Goal: Transaction & Acquisition: Purchase product/service

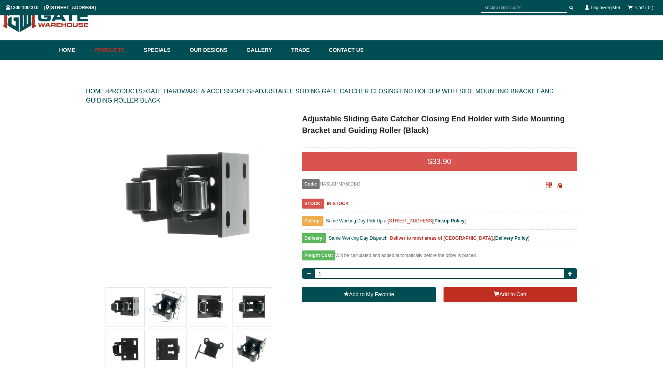
scroll to position [19, 0]
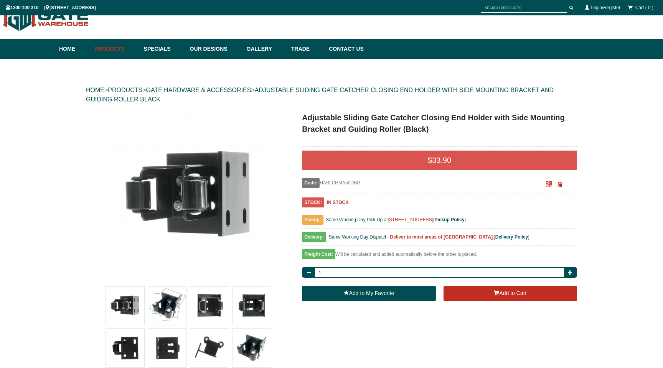
click at [125, 302] on img at bounding box center [125, 305] width 38 height 38
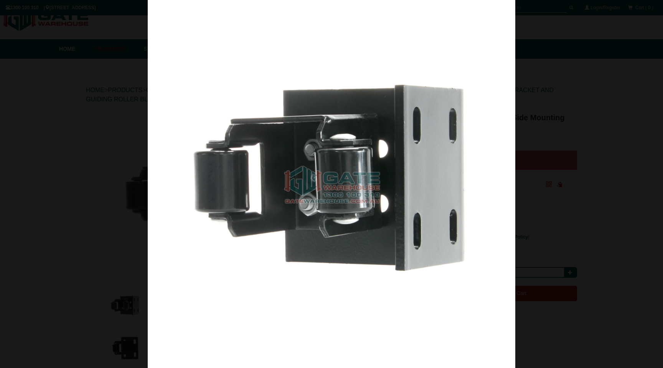
click at [176, 309] on img at bounding box center [332, 184] width 368 height 368
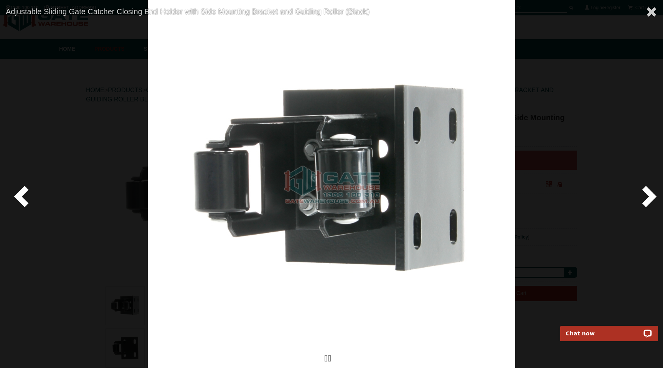
scroll to position [0, 0]
click at [650, 13] on span at bounding box center [652, 12] width 12 height 12
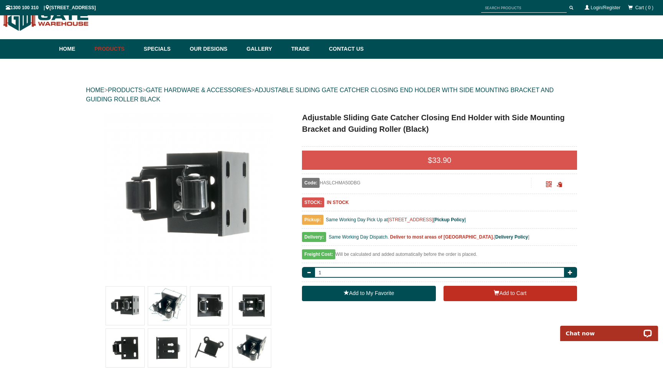
click at [175, 207] on img at bounding box center [188, 196] width 169 height 169
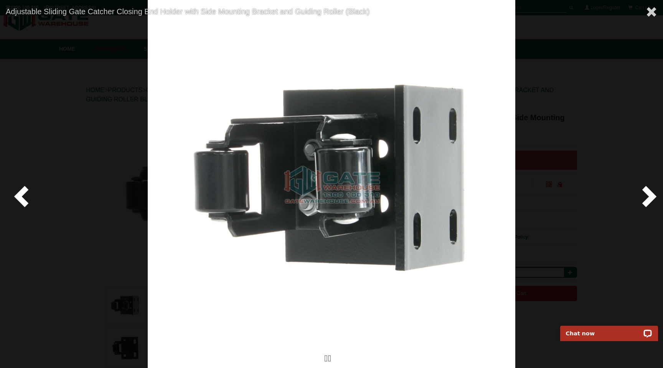
click at [650, 196] on span at bounding box center [647, 195] width 23 height 23
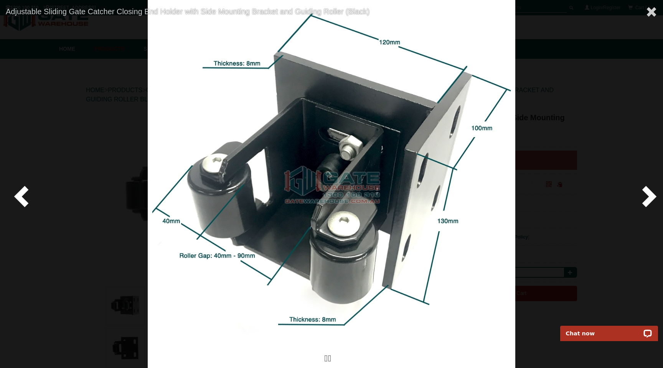
click at [645, 193] on span at bounding box center [647, 195] width 23 height 23
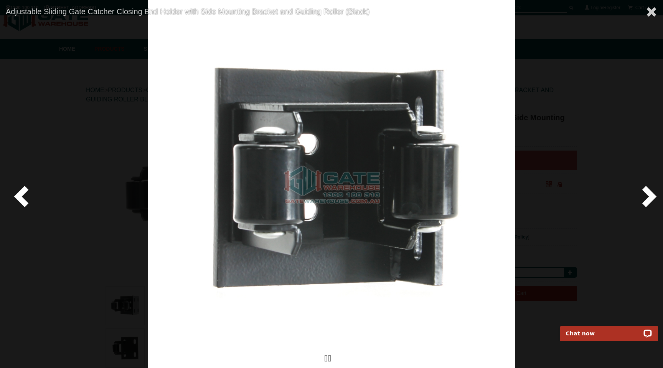
click at [645, 193] on span at bounding box center [647, 195] width 23 height 23
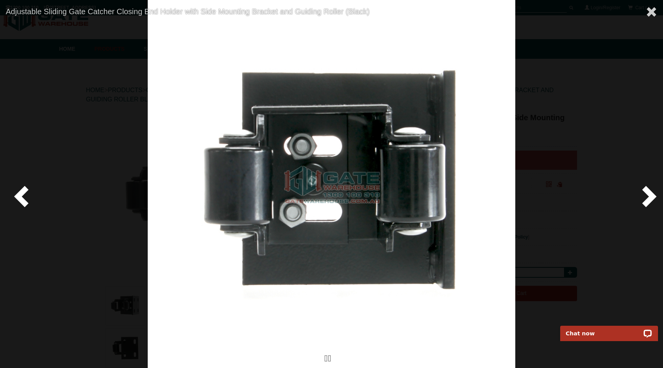
click at [645, 193] on span at bounding box center [647, 195] width 23 height 23
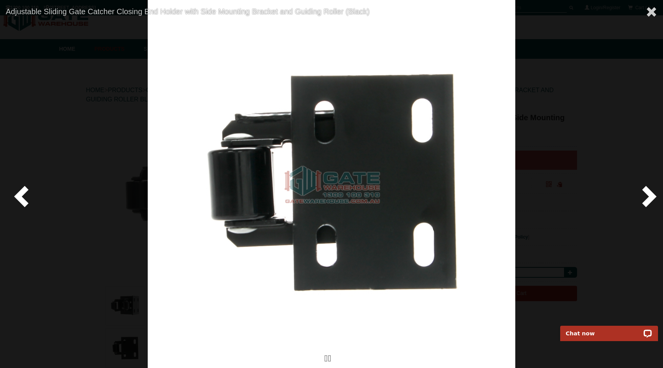
click at [645, 193] on span at bounding box center [647, 195] width 23 height 23
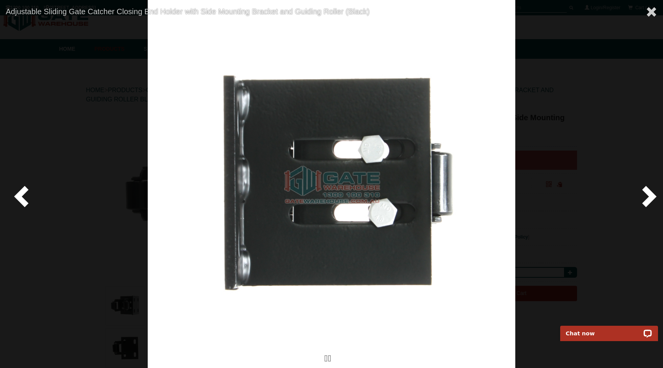
click at [645, 193] on span at bounding box center [647, 195] width 23 height 23
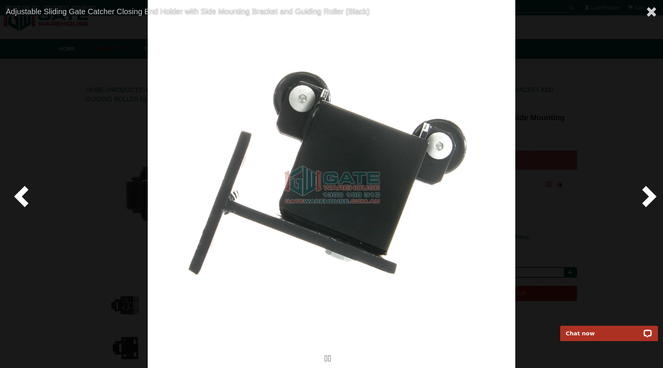
click at [645, 193] on span at bounding box center [647, 195] width 23 height 23
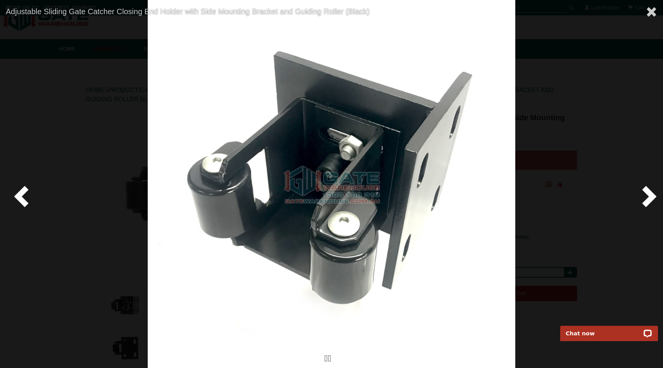
click at [645, 193] on span at bounding box center [647, 195] width 23 height 23
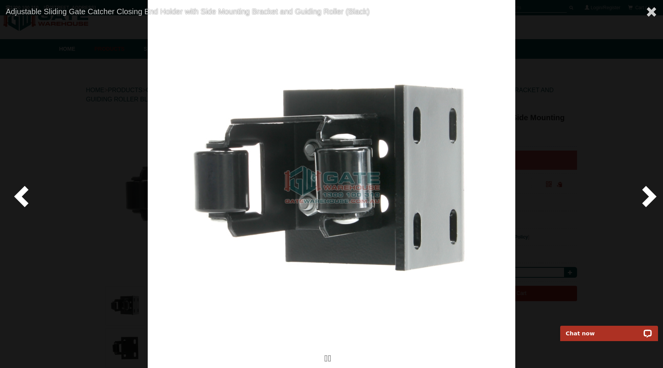
click at [645, 193] on span at bounding box center [647, 195] width 23 height 23
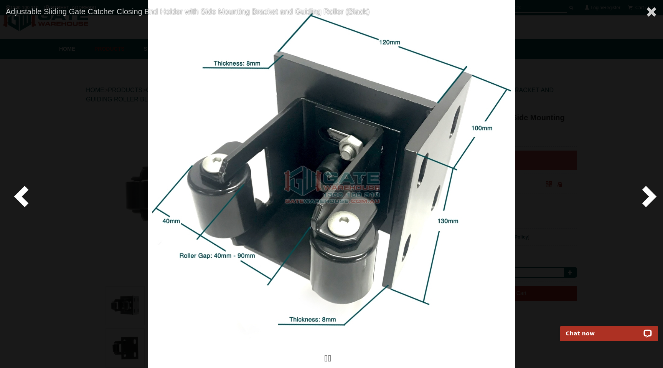
click at [645, 193] on span at bounding box center [647, 195] width 23 height 23
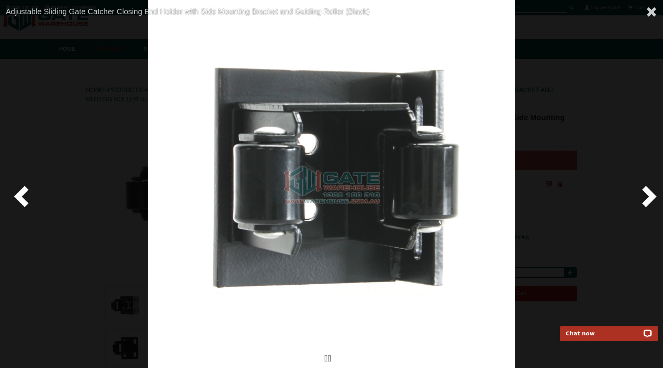
click at [645, 193] on span at bounding box center [647, 195] width 23 height 23
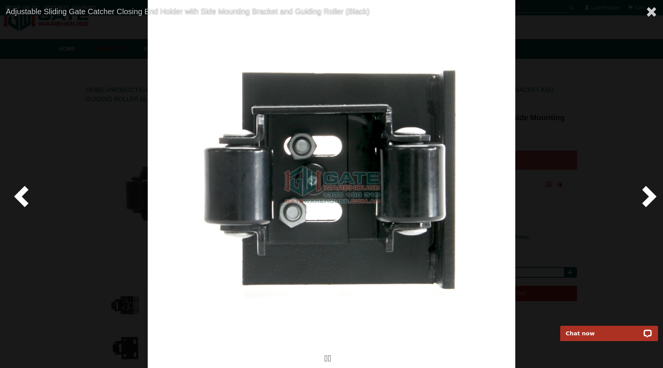
click at [645, 193] on span at bounding box center [647, 195] width 23 height 23
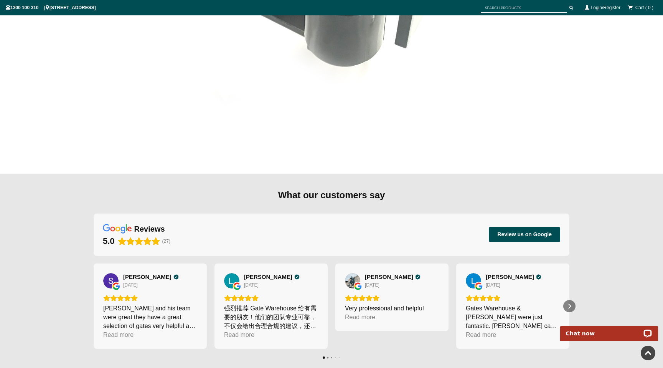
scroll to position [3827, 0]
